Goal: Task Accomplishment & Management: Use online tool/utility

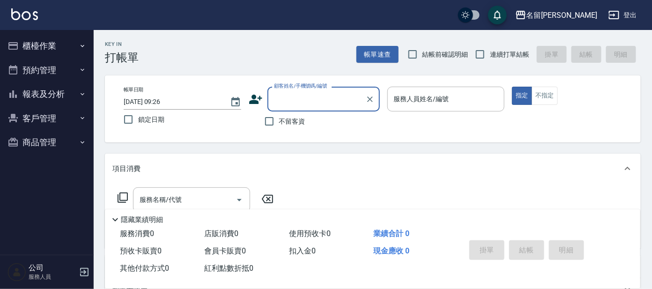
click at [51, 49] on button "櫃檯作業" at bounding box center [47, 46] width 86 height 24
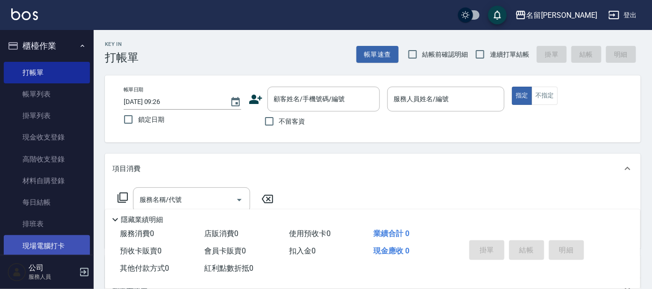
click at [45, 248] on link "現場電腦打卡" at bounding box center [47, 246] width 86 height 22
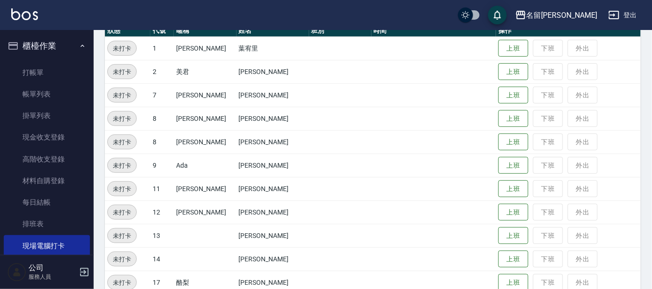
scroll to position [117, 0]
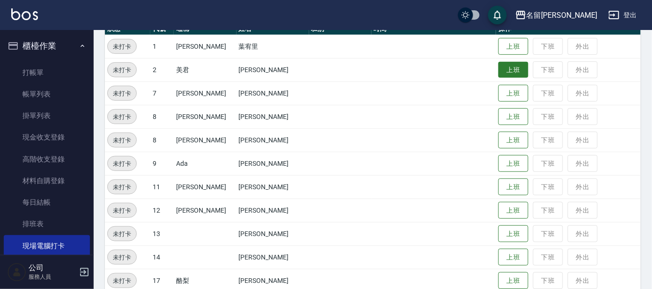
click at [498, 72] on button "上班" at bounding box center [513, 70] width 30 height 16
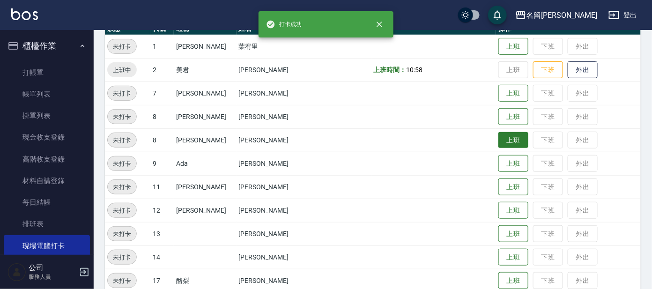
click at [498, 143] on button "上班" at bounding box center [513, 140] width 30 height 16
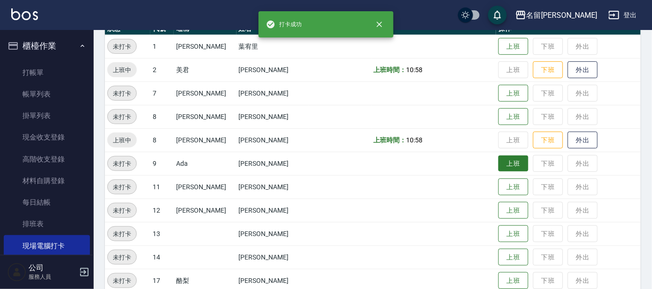
click at [505, 159] on button "上班" at bounding box center [513, 163] width 30 height 16
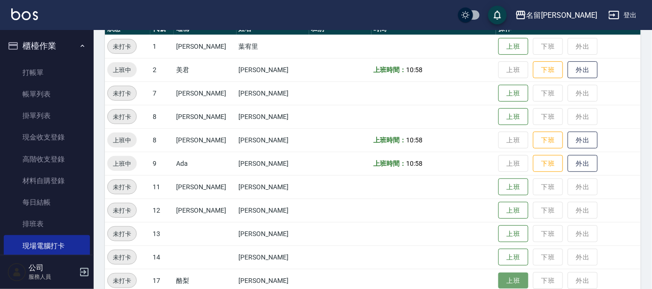
click at [498, 281] on button "上班" at bounding box center [513, 281] width 30 height 16
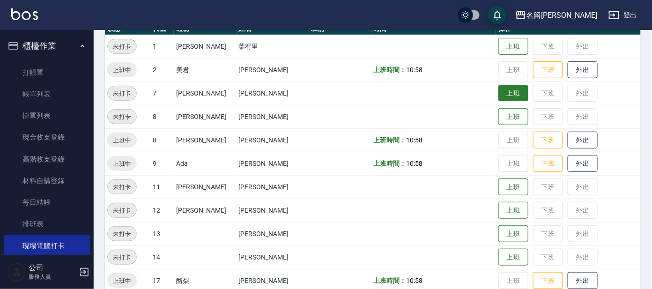
click at [498, 94] on button "上班" at bounding box center [513, 93] width 30 height 16
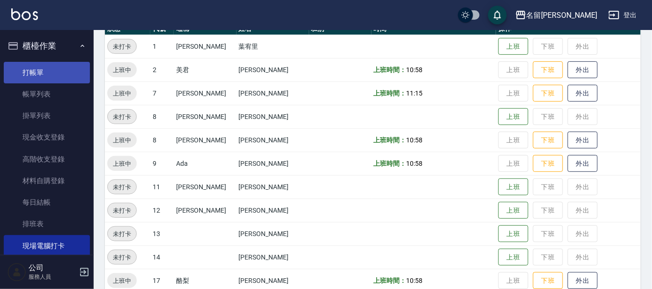
click at [43, 66] on link "打帳單" at bounding box center [47, 73] width 86 height 22
